Goal: Check status: Check status

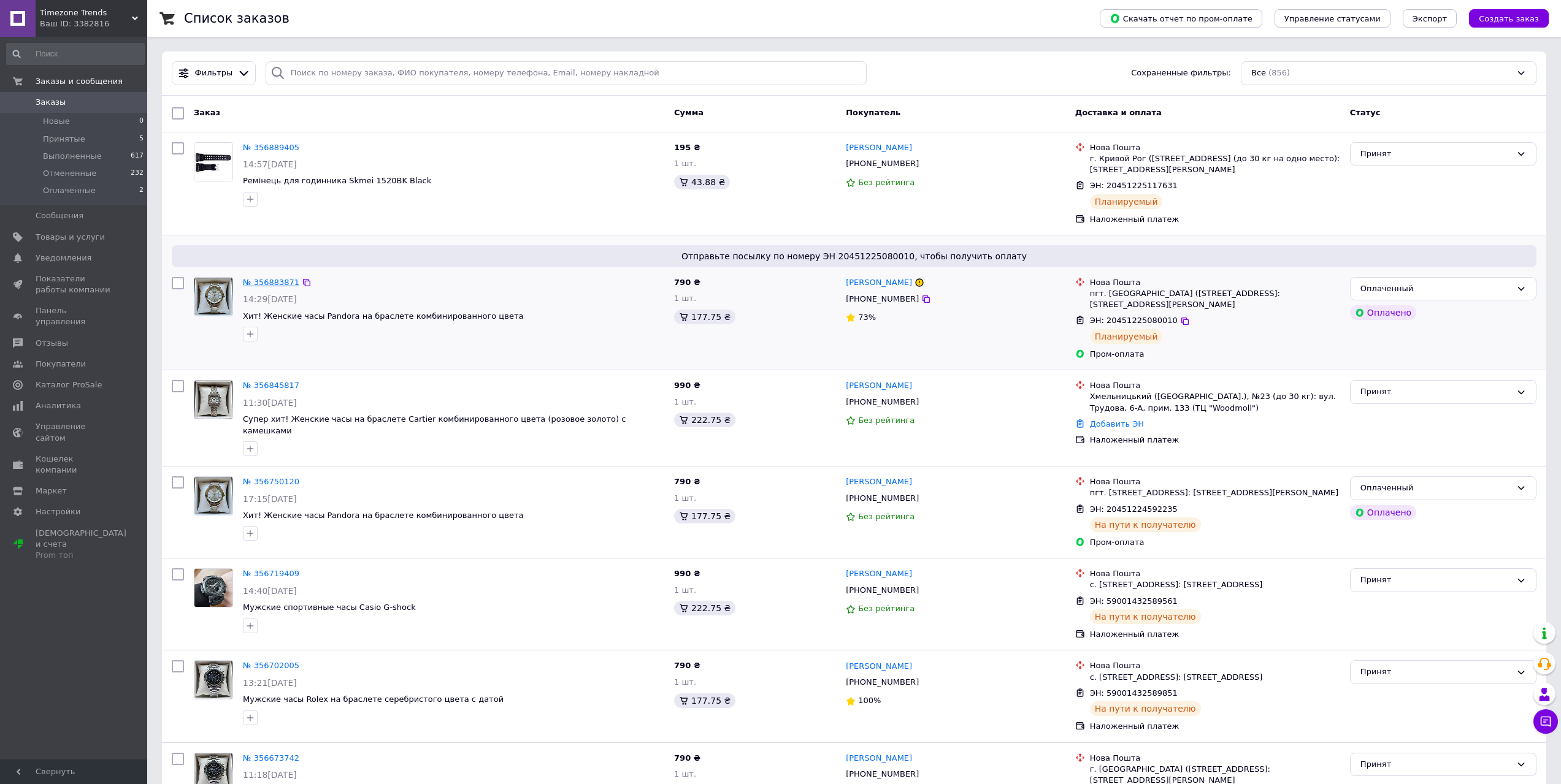
click at [280, 285] on link "№ 356883871" at bounding box center [271, 283] width 56 height 9
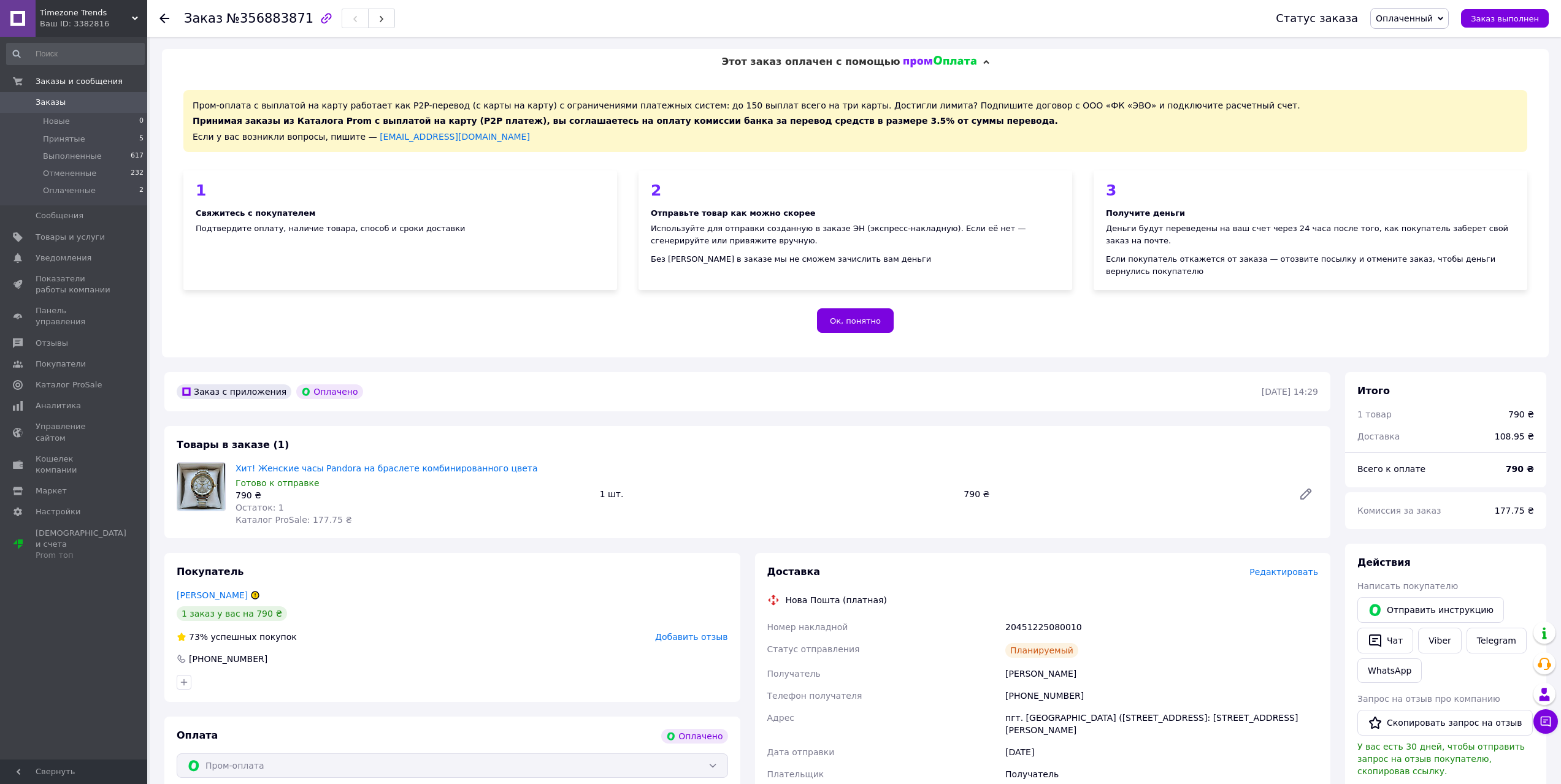
click at [84, 106] on span "Заказы" at bounding box center [75, 102] width 78 height 11
